Goal: Transaction & Acquisition: Purchase product/service

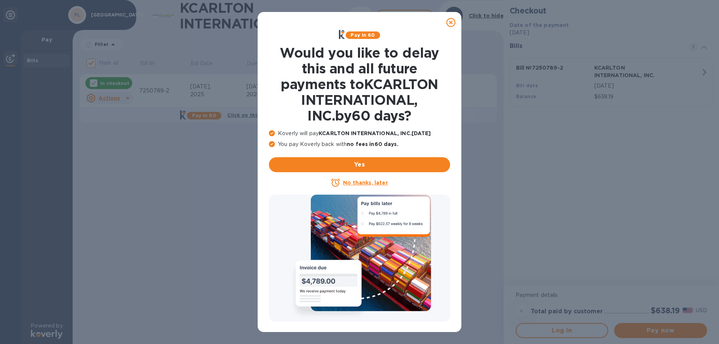
click at [450, 19] on icon at bounding box center [451, 22] width 9 height 9
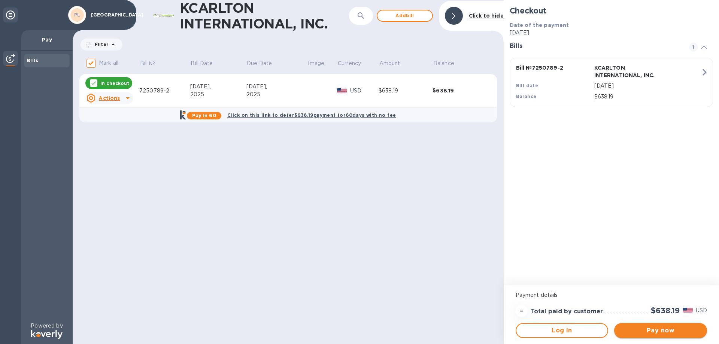
click at [649, 330] on span "Pay now" at bounding box center [660, 330] width 81 height 9
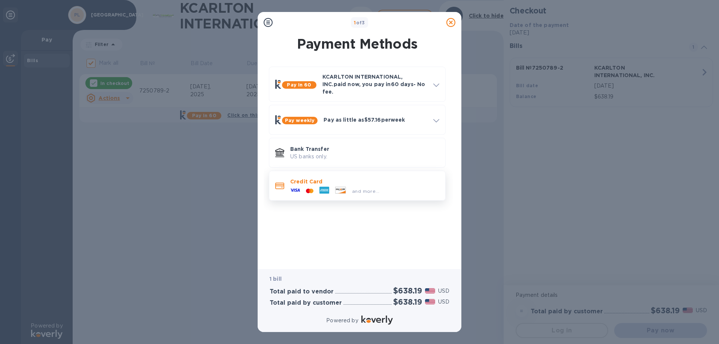
click at [332, 185] on div "and more..." at bounding box center [334, 190] width 95 height 11
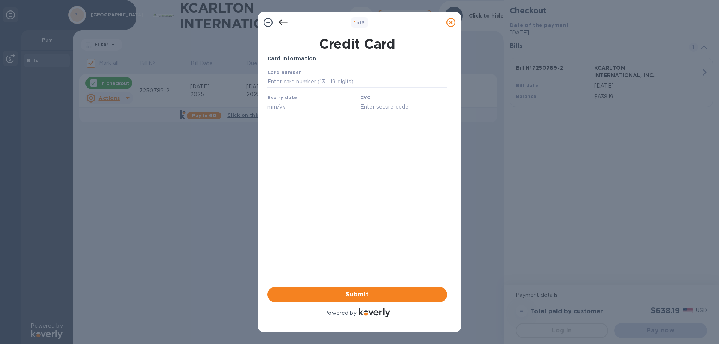
click at [280, 19] on icon at bounding box center [283, 22] width 9 height 9
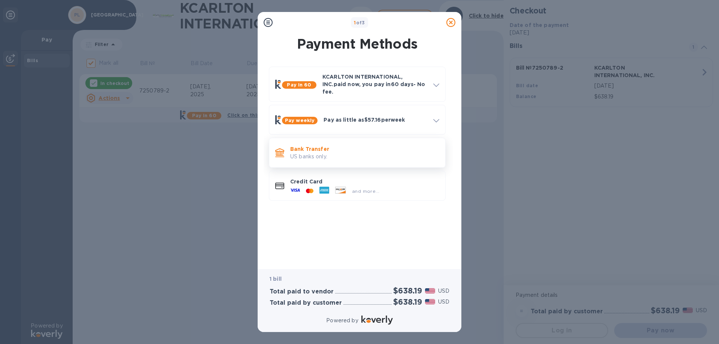
click at [309, 153] on p "US banks only." at bounding box center [364, 157] width 149 height 8
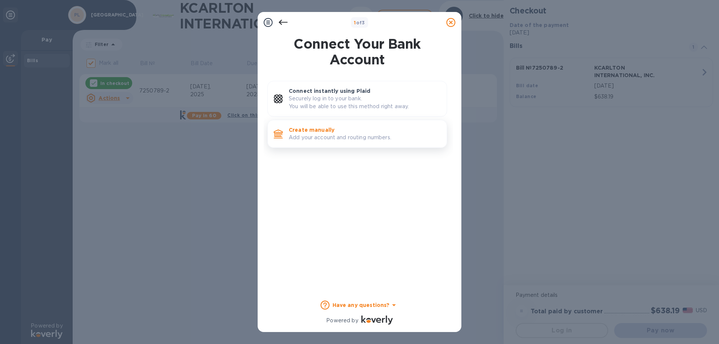
click at [335, 129] on p "Create manually" at bounding box center [365, 129] width 152 height 7
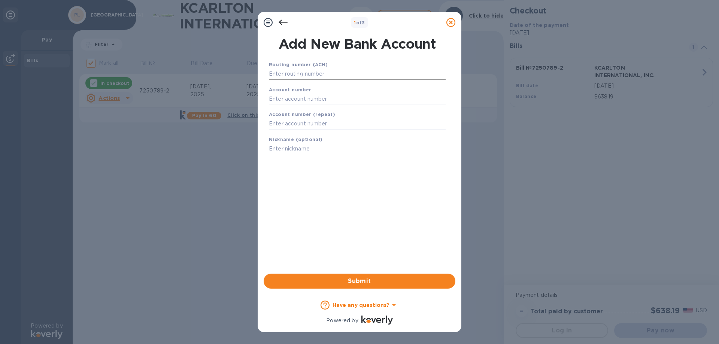
click at [309, 74] on input "text" at bounding box center [357, 74] width 177 height 11
type input "2670900600"
click at [305, 99] on input "text" at bounding box center [357, 98] width 177 height 11
type input "1"
type input "0016024095"
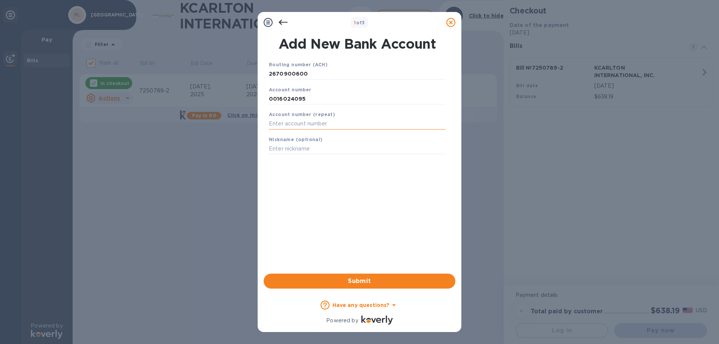
click at [302, 122] on input "text" at bounding box center [357, 123] width 177 height 11
type input "0016024095"
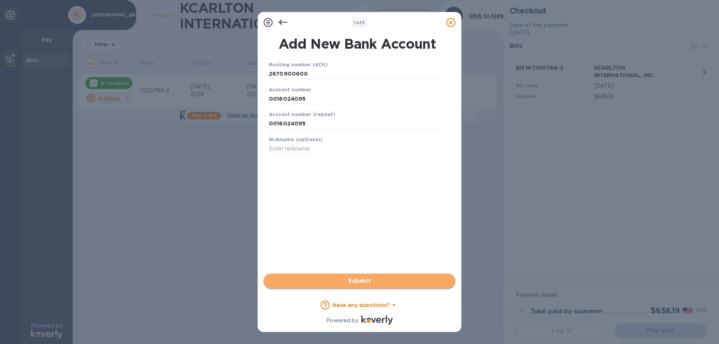
click at [370, 280] on span "Submit" at bounding box center [360, 281] width 180 height 9
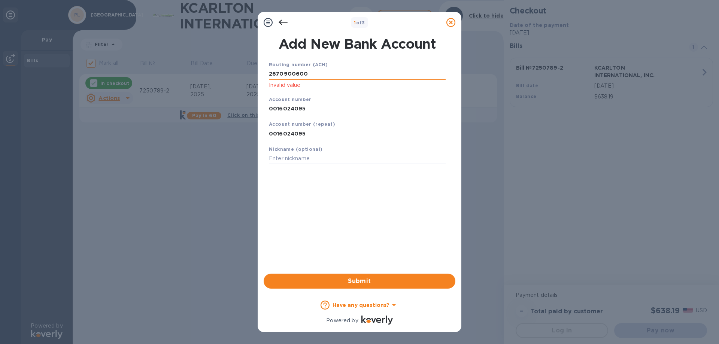
click at [308, 74] on input "2670900600" at bounding box center [357, 74] width 177 height 11
type input "267090060"
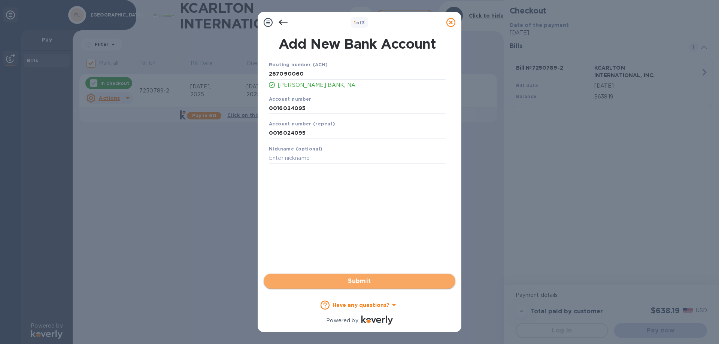
click at [349, 285] on span "Submit" at bounding box center [360, 281] width 180 height 9
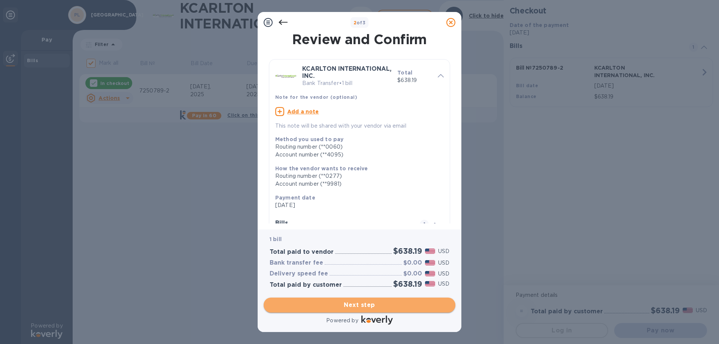
click at [356, 306] on span "Next step" at bounding box center [360, 305] width 180 height 9
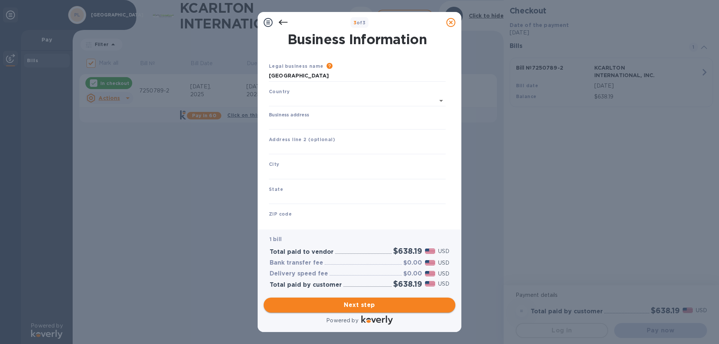
type input "[GEOGRAPHIC_DATA]"
click at [298, 121] on input "Business address" at bounding box center [357, 122] width 177 height 11
type input "[STREET_ADDRESS]"
click at [295, 174] on input "text" at bounding box center [357, 172] width 177 height 11
type input "[GEOGRAPHIC_DATA]"
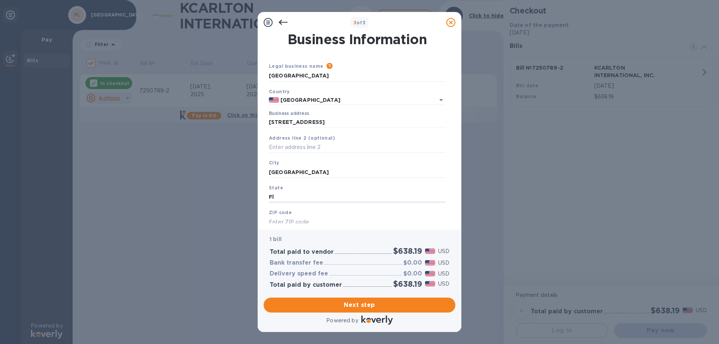
type input "Fl"
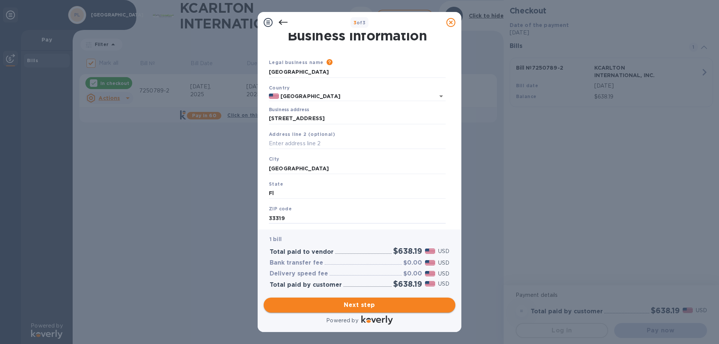
type input "33319"
click at [366, 306] on span "Next step" at bounding box center [360, 305] width 180 height 9
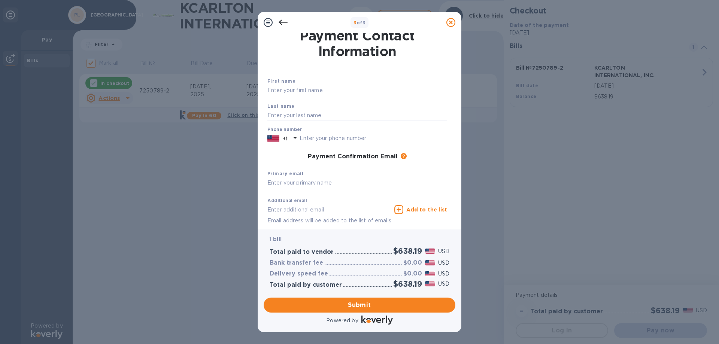
click at [282, 93] on input "text" at bounding box center [357, 90] width 180 height 11
type input "[PERSON_NAME]"
click at [295, 136] on icon at bounding box center [295, 137] width 9 height 9
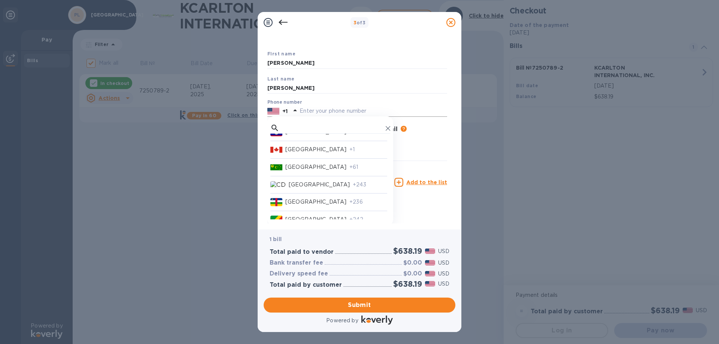
scroll to position [637, 0]
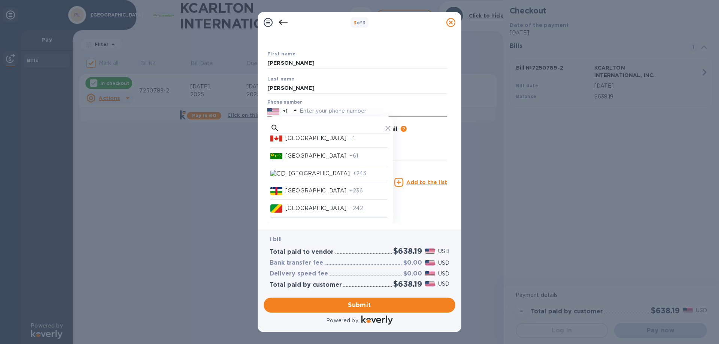
click at [296, 134] on p "[GEOGRAPHIC_DATA]" at bounding box center [315, 138] width 61 height 8
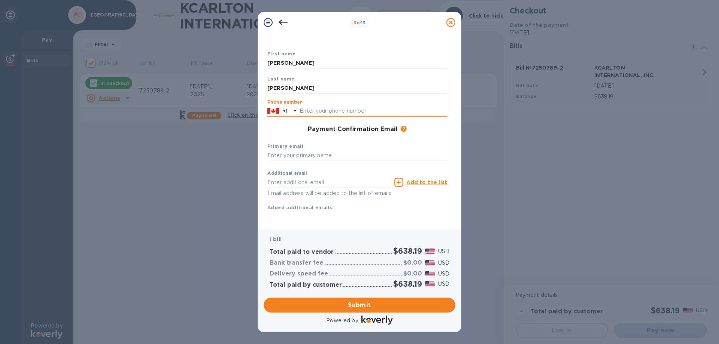
click at [316, 106] on input "text" at bounding box center [374, 111] width 148 height 11
type input "5148782332"
click at [294, 150] on input "text" at bounding box center [357, 155] width 180 height 11
type input "[EMAIL_ADDRESS][DOMAIN_NAME]"
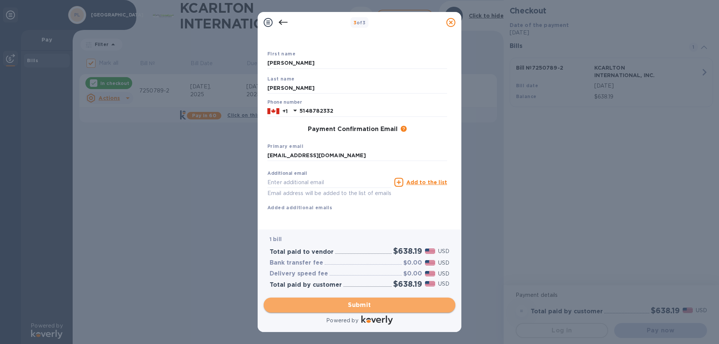
click at [366, 306] on span "Submit" at bounding box center [360, 305] width 180 height 9
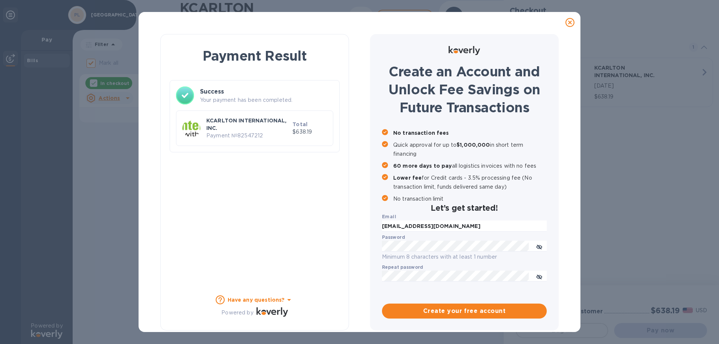
checkbox input "false"
click at [565, 24] on div at bounding box center [570, 22] width 15 height 15
